Goal: Transaction & Acquisition: Purchase product/service

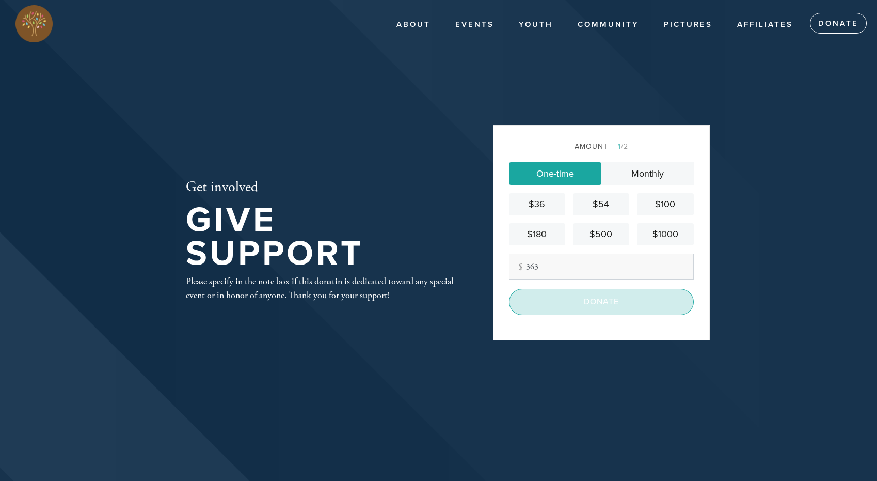
type input "363"
click at [595, 301] on input "Donate" at bounding box center [601, 302] width 185 height 26
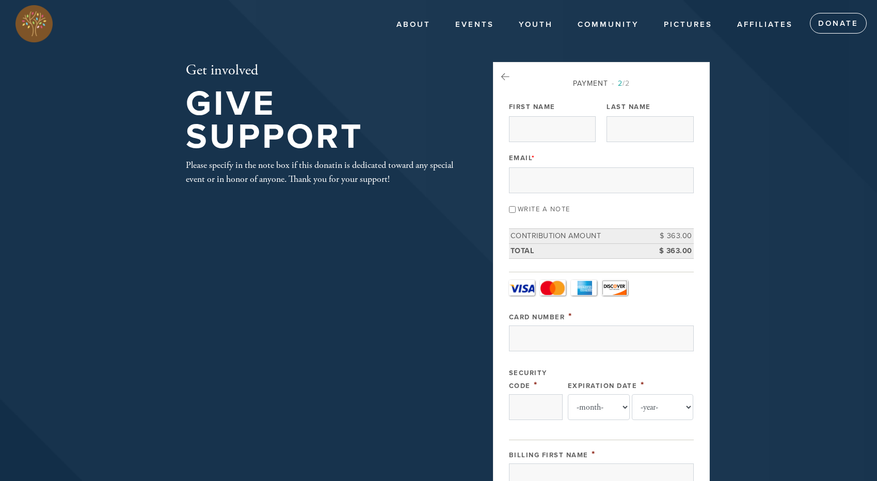
click at [513, 210] on input "Write a note" at bounding box center [512, 209] width 7 height 7
checkbox input "true"
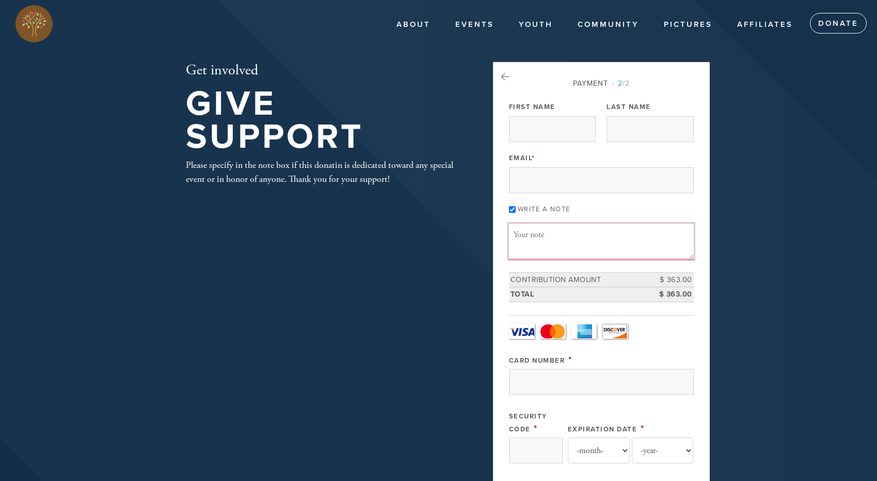
click at [534, 238] on textarea "Message or dedication" at bounding box center [601, 241] width 185 height 35
paste textarea "In memory of our [PERSON_NAME] and [PERSON_NAME]"
type textarea "In memory of our [PERSON_NAME] and [PERSON_NAME]"
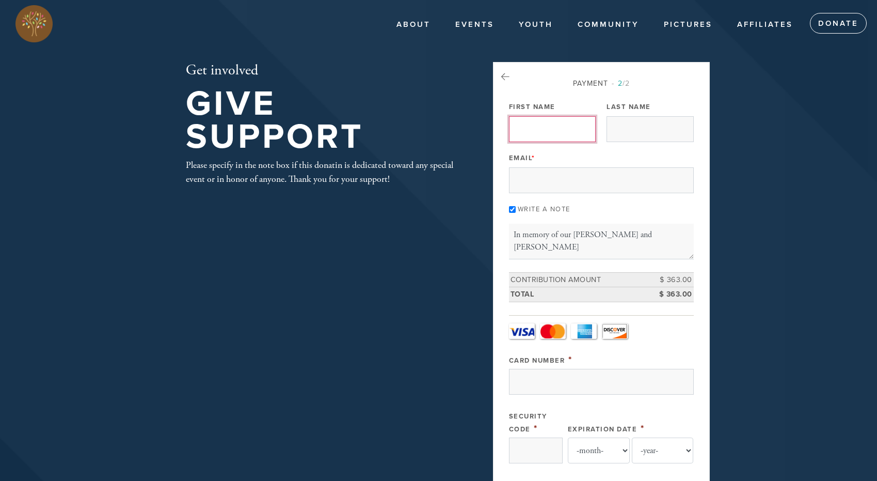
click at [535, 126] on input "First Name" at bounding box center [552, 129] width 87 height 26
type input "[PERSON_NAME]"
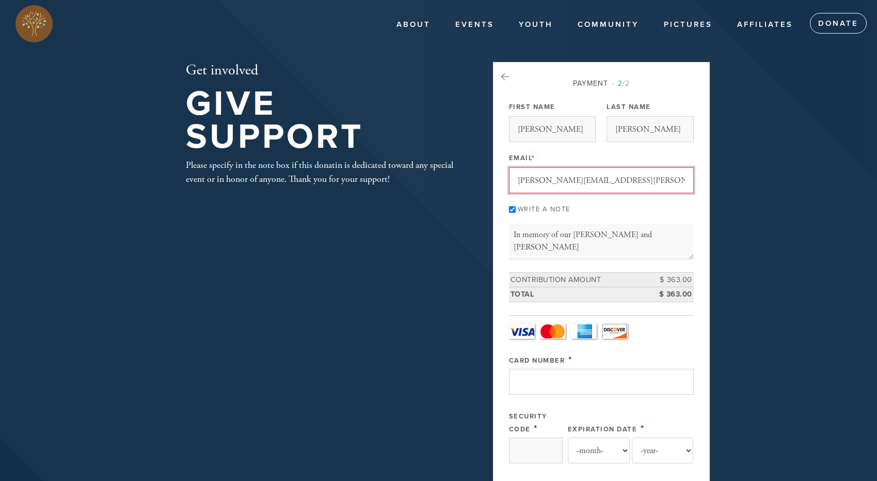
type input "[PERSON_NAME][EMAIL_ADDRESS][PERSON_NAME][DOMAIN_NAME]"
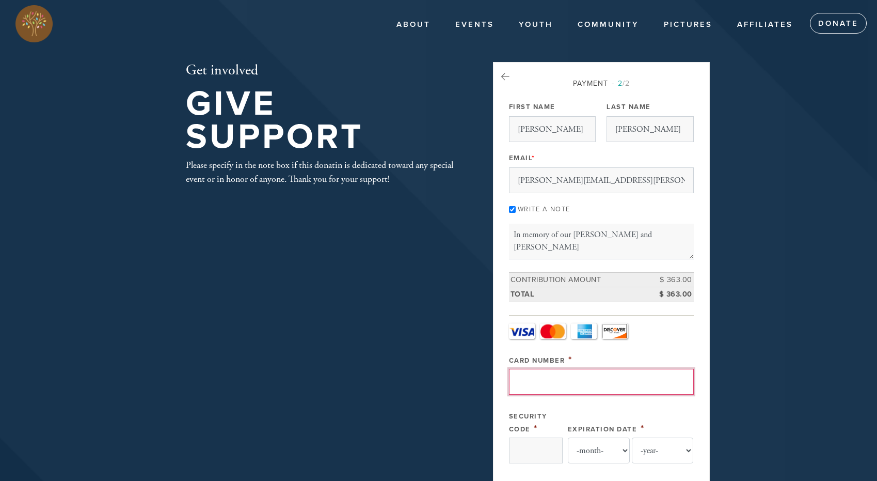
click at [624, 386] on input "Card Number" at bounding box center [601, 382] width 185 height 26
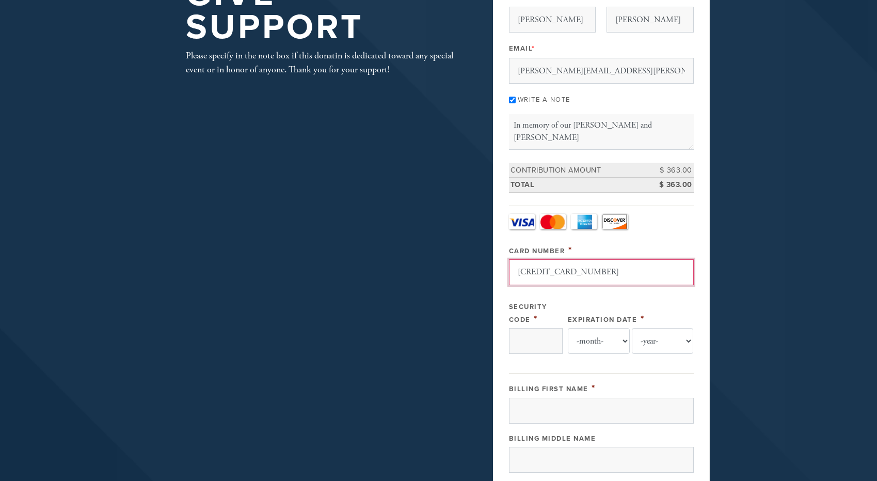
scroll to position [114, 0]
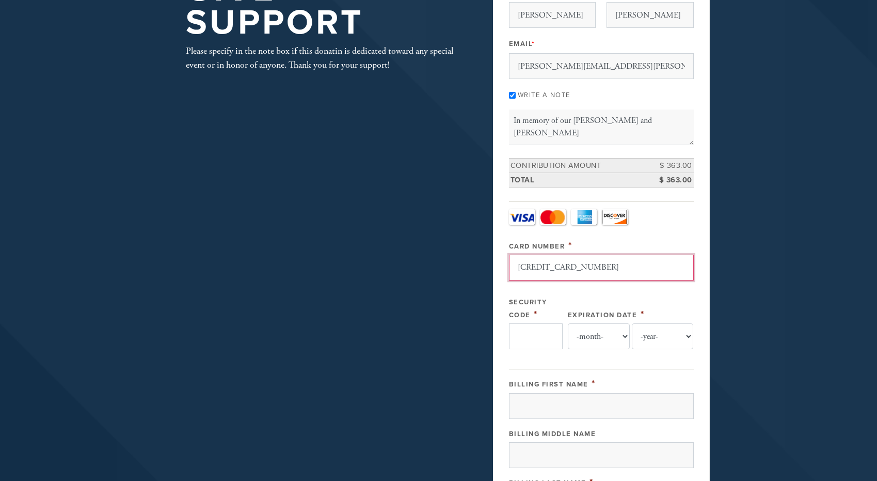
type input "[CREDIT_CARD_NUMBER]"
click at [552, 341] on input "Security Code" at bounding box center [536, 336] width 54 height 26
type input "867"
click at [593, 336] on select "-month- Jan Feb Mar Apr May Jun [DATE] Aug Sep Oct Nov Dec" at bounding box center [599, 336] width 62 height 26
select select "2"
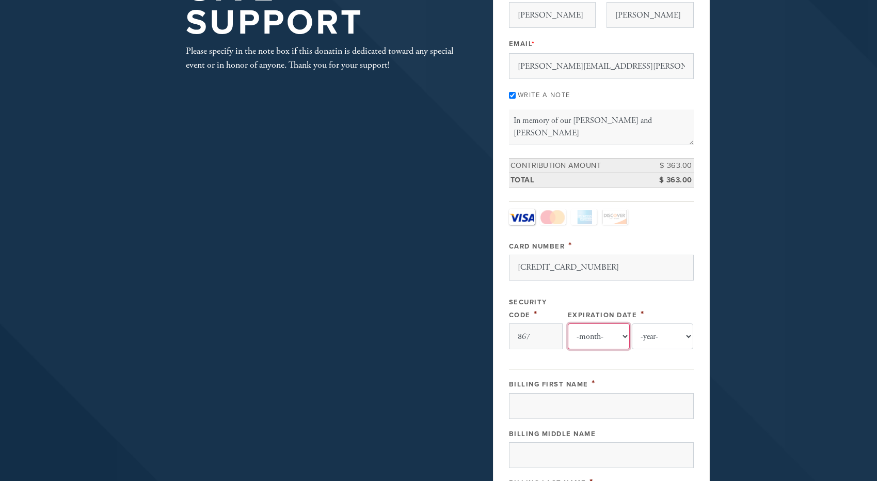
click at [568, 323] on select "-month- Jan Feb Mar Apr May Jun [DATE] Aug Sep Oct Nov Dec" at bounding box center [599, 336] width 62 height 26
click at [648, 337] on select "-year- 2025 2026 2027 2028 2029 2030 2031 2032 2033 2034 2035" at bounding box center [663, 336] width 62 height 26
select select "2028"
click at [632, 323] on select "-year- 2025 2026 2027 2028 2029 2030 2031 2032 2033 2034 2035" at bounding box center [663, 336] width 62 height 26
click at [617, 403] on input "Billing First Name" at bounding box center [601, 406] width 185 height 26
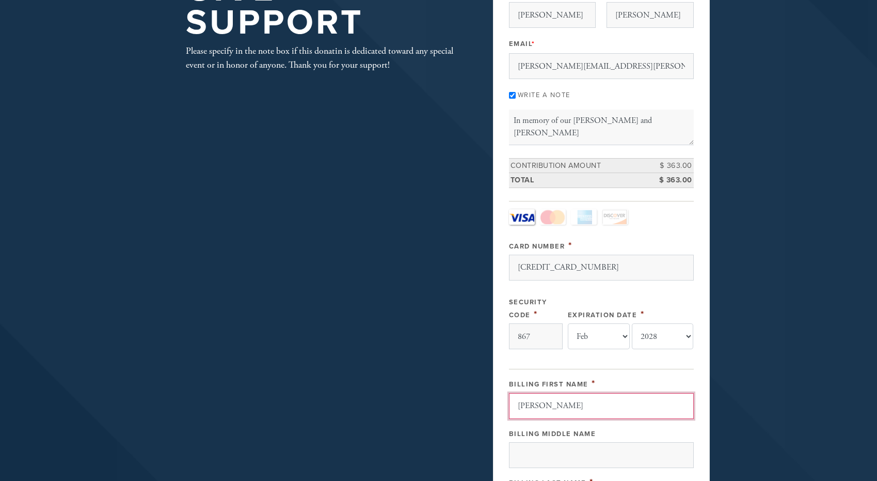
type input "[PERSON_NAME]"
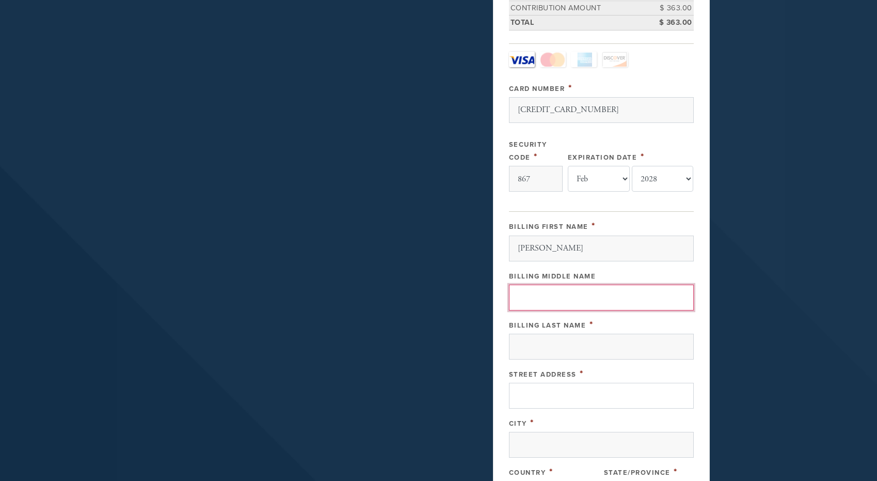
scroll to position [272, 0]
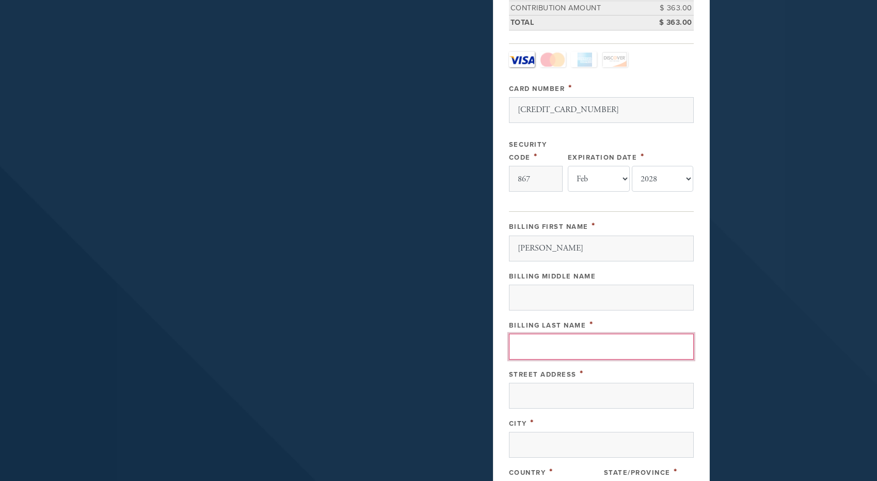
click at [580, 348] on input "Billing Last Name" at bounding box center [601, 346] width 185 height 26
type input "[PERSON_NAME]"
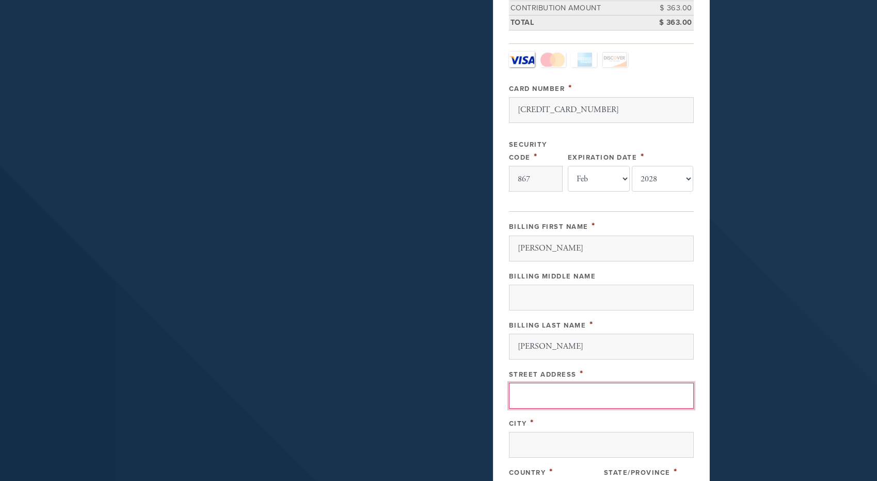
click at [582, 391] on input "Street Address" at bounding box center [601, 396] width 185 height 26
type input "[STREET_ADDRESS]"
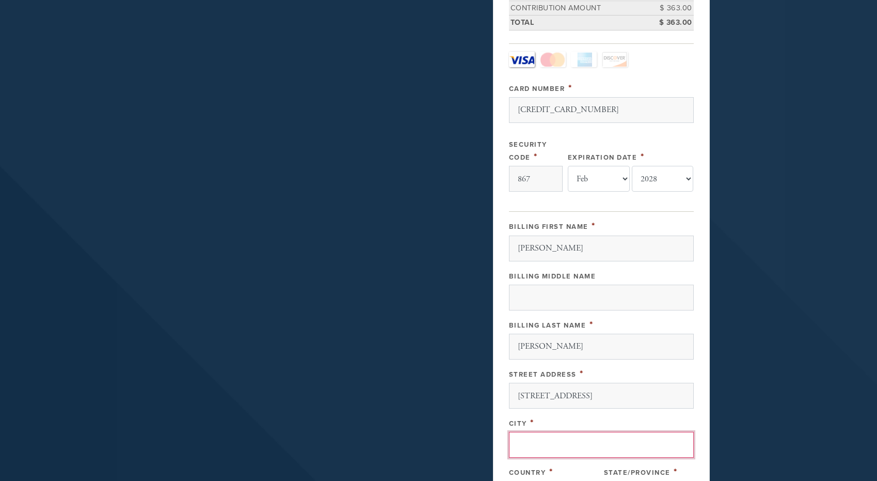
click at [583, 443] on input "City" at bounding box center [601, 445] width 185 height 26
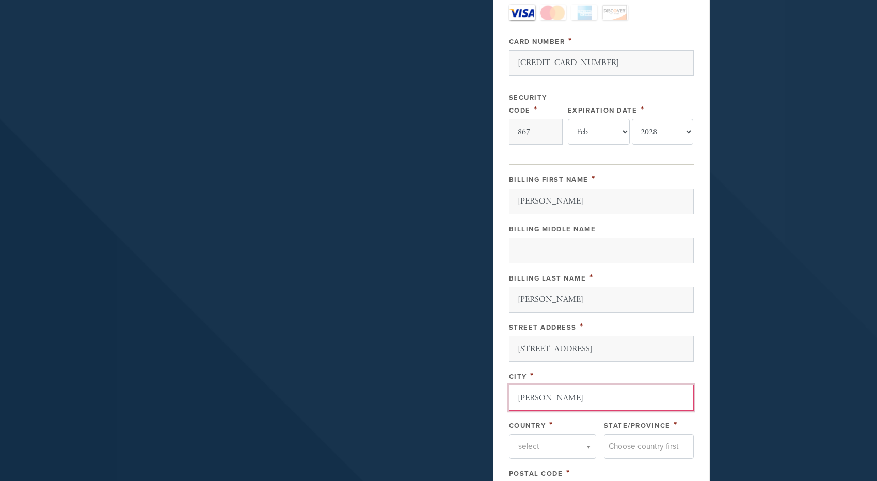
scroll to position [329, 0]
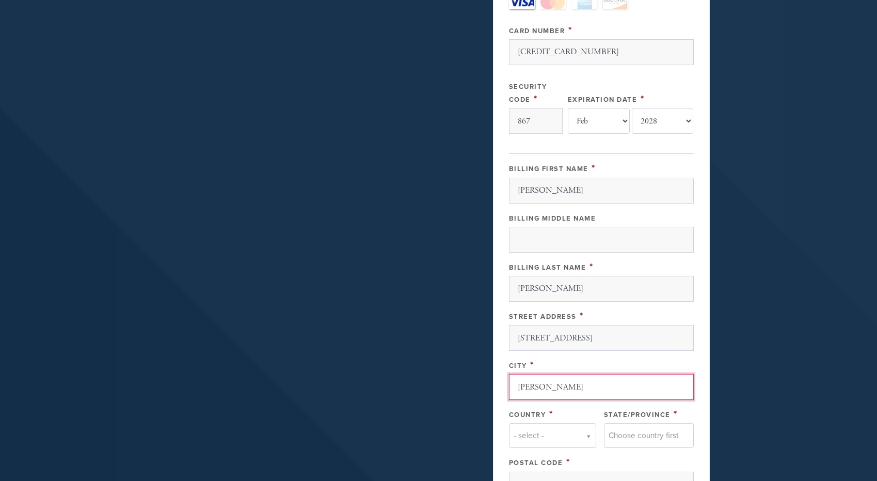
type input "[PERSON_NAME]"
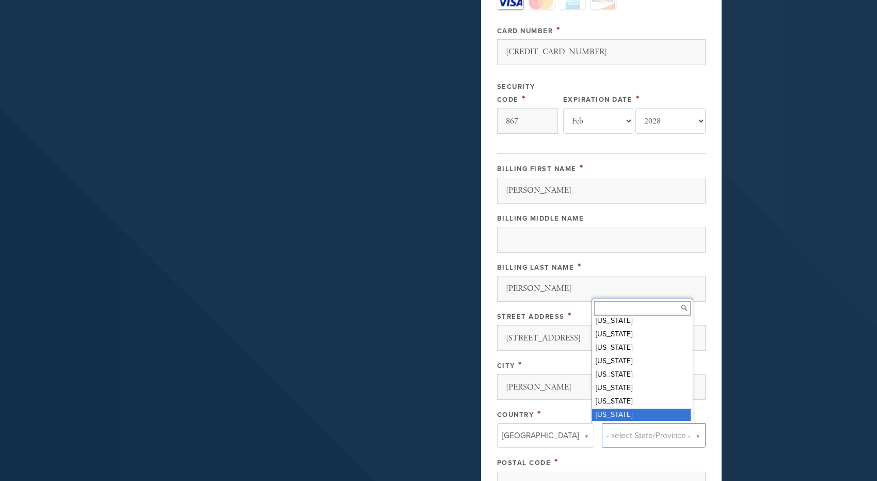
scroll to position [579, 0]
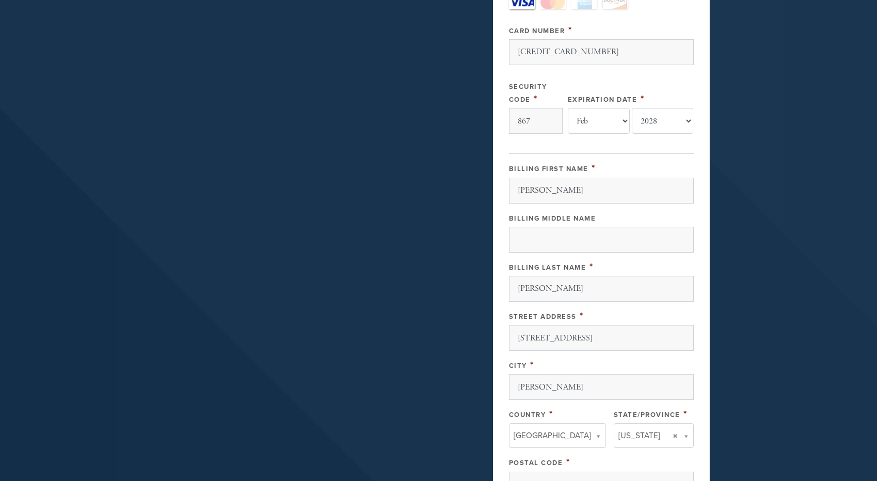
click at [626, 453] on div "Billing First Name * [PERSON_NAME] Billing Middle Name Billing Last Name * [PER…" at bounding box center [601, 329] width 185 height 335
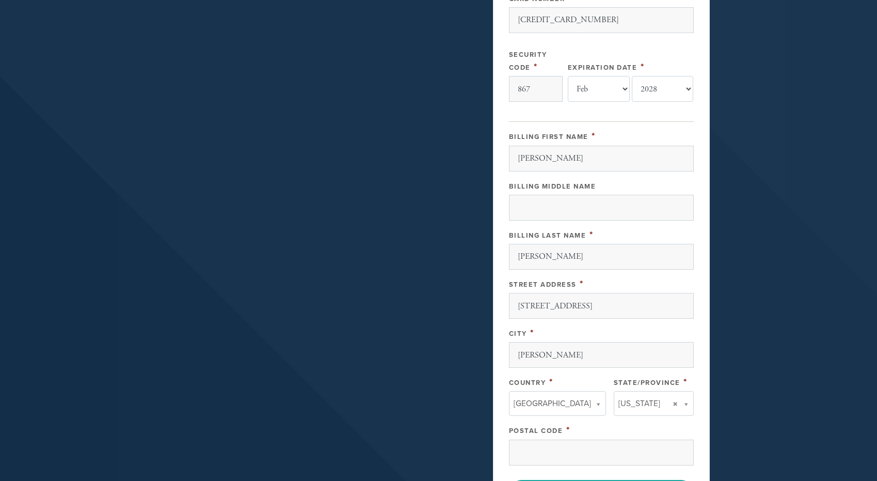
scroll to position [397, 0]
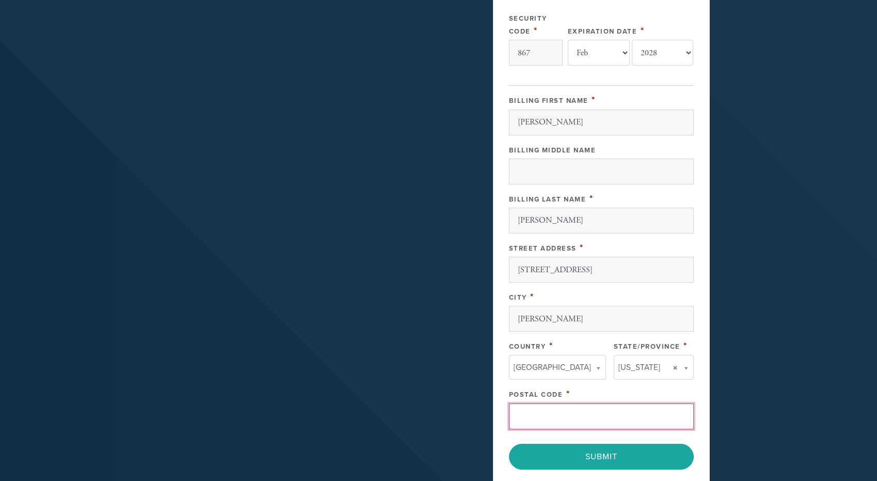
click at [615, 415] on input "Postal Code" at bounding box center [601, 416] width 185 height 26
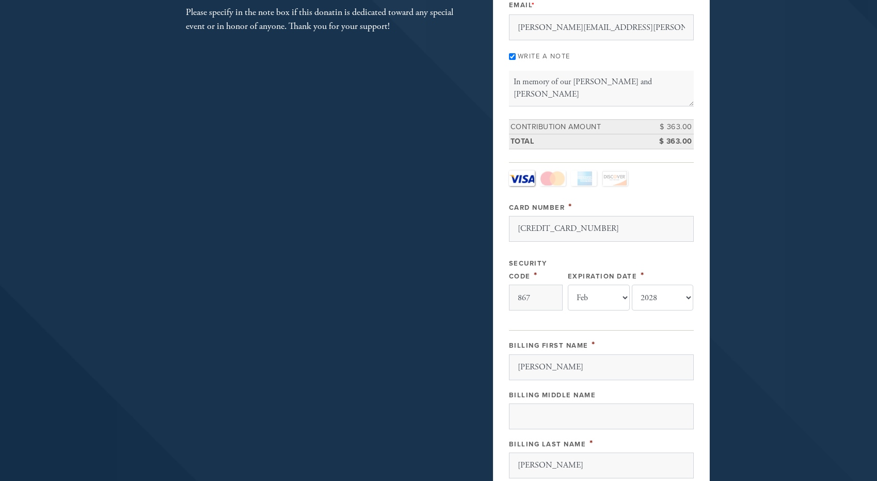
scroll to position [0, 0]
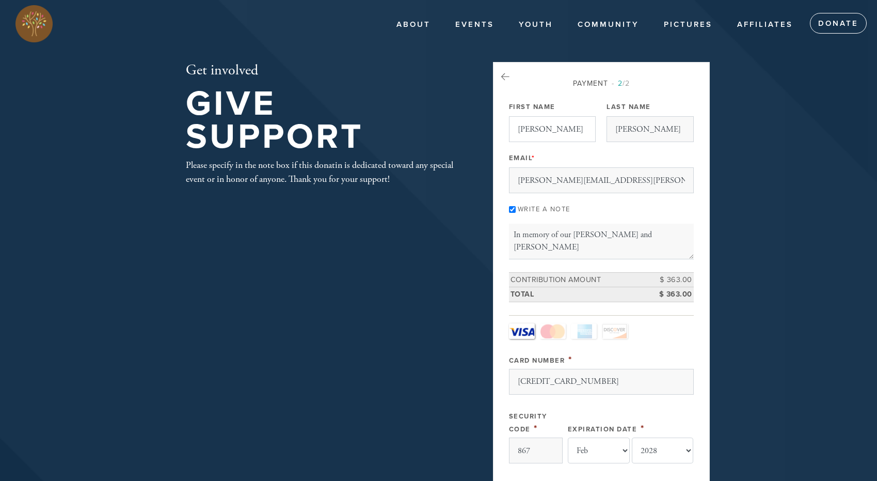
type input "77399"
click at [548, 131] on input "[PERSON_NAME]" at bounding box center [552, 129] width 87 height 26
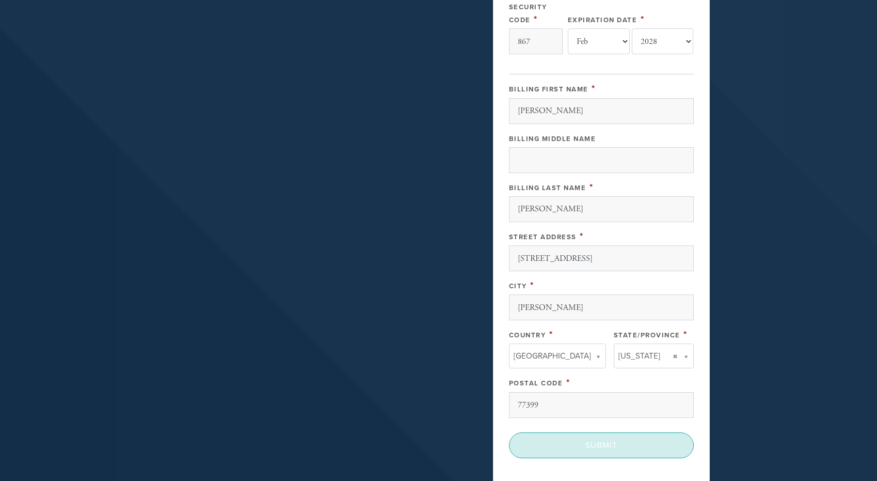
scroll to position [414, 0]
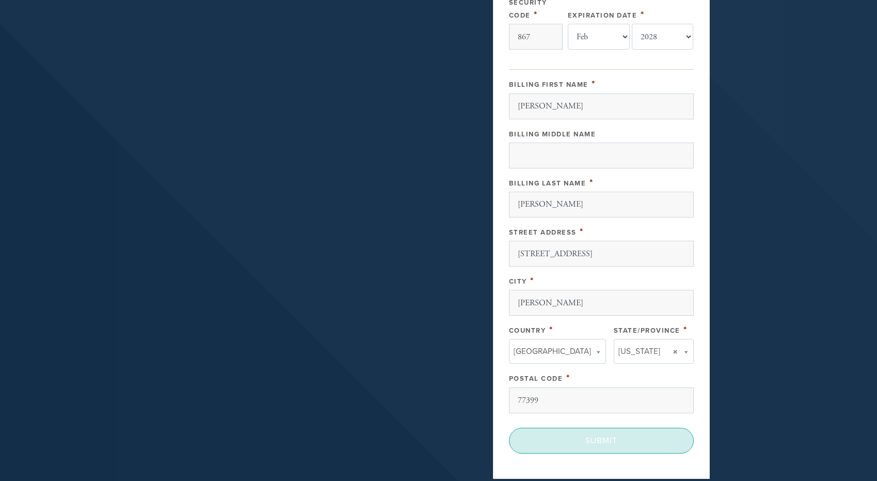
type input "[PERSON_NAME] & [PERSON_NAME]"
click at [591, 441] on input "Submit" at bounding box center [601, 440] width 185 height 26
